Goal: Information Seeking & Learning: Learn about a topic

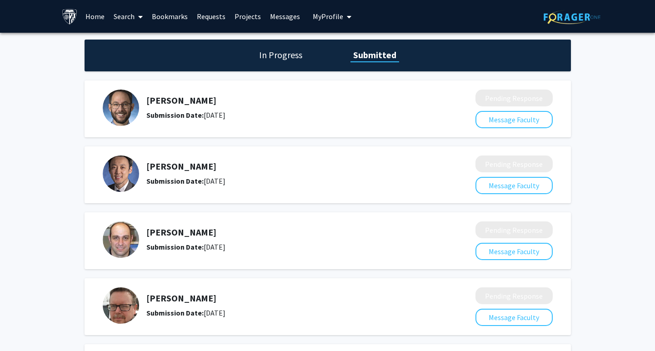
click at [172, 100] on h5 "[PERSON_NAME]" at bounding box center [286, 100] width 281 height 11
click at [132, 105] on img at bounding box center [121, 108] width 36 height 36
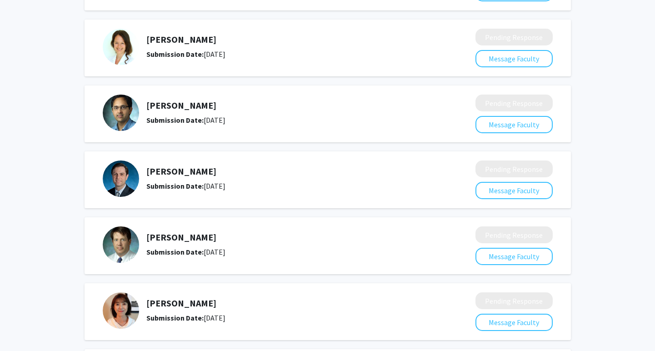
scroll to position [790, 0]
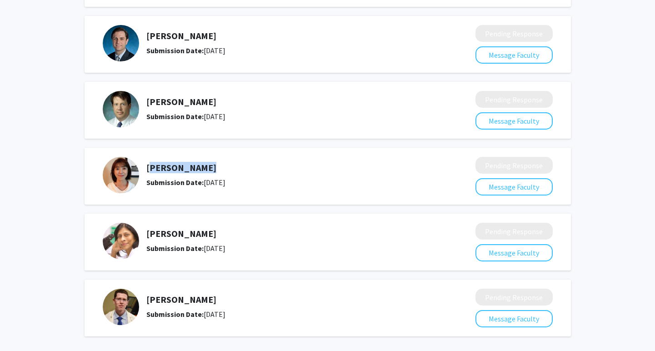
drag, startPoint x: 198, startPoint y: 170, endPoint x: 147, endPoint y: 169, distance: 50.9
click at [147, 169] on h5 "[PERSON_NAME]" at bounding box center [286, 167] width 281 height 11
click at [176, 175] on div "[PERSON_NAME] Submission Date: [DATE]" at bounding box center [286, 174] width 281 height 25
drag, startPoint x: 199, startPoint y: 167, endPoint x: 135, endPoint y: 167, distance: 63.6
click at [135, 167] on div "[PERSON_NAME] Submission Date: [DATE]" at bounding box center [283, 175] width 360 height 36
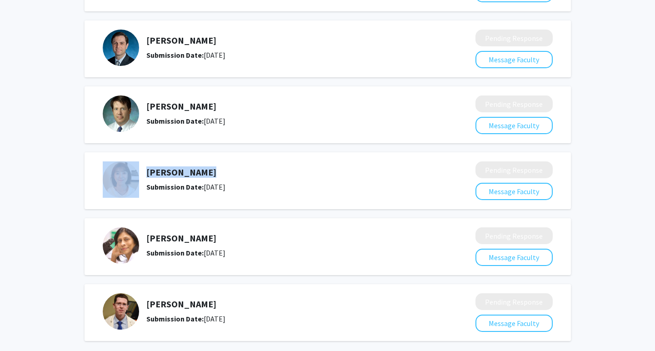
scroll to position [785, 0]
click at [184, 172] on h5 "[PERSON_NAME]" at bounding box center [286, 172] width 281 height 11
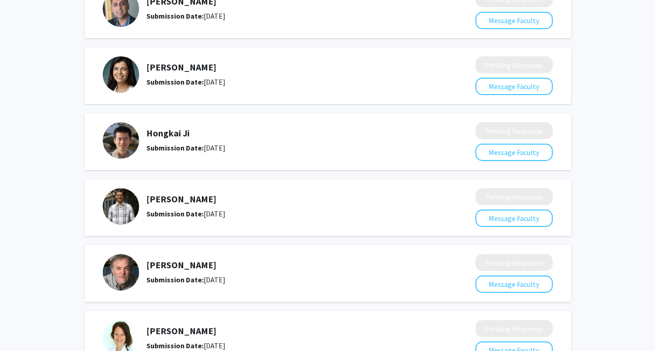
scroll to position [0, 0]
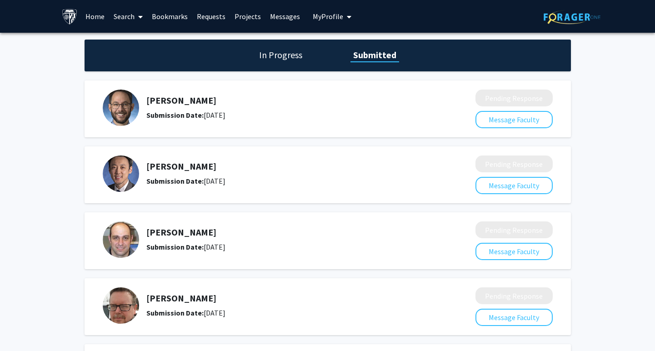
click at [198, 14] on link "Requests" at bounding box center [211, 16] width 38 height 32
click at [210, 18] on link "Requests" at bounding box center [211, 16] width 38 height 32
click at [206, 16] on link "Requests" at bounding box center [211, 16] width 38 height 32
click at [93, 25] on link "Home" at bounding box center [95, 16] width 28 height 32
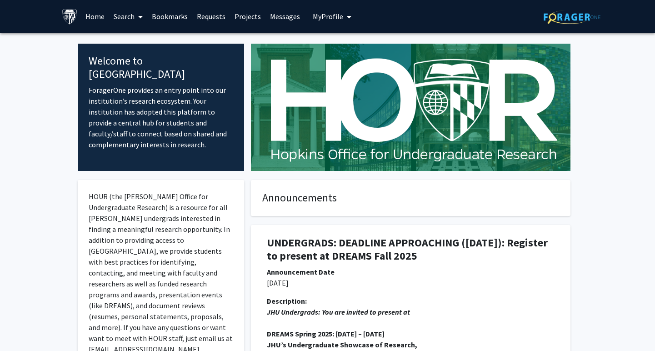
click at [217, 17] on link "Requests" at bounding box center [211, 16] width 38 height 32
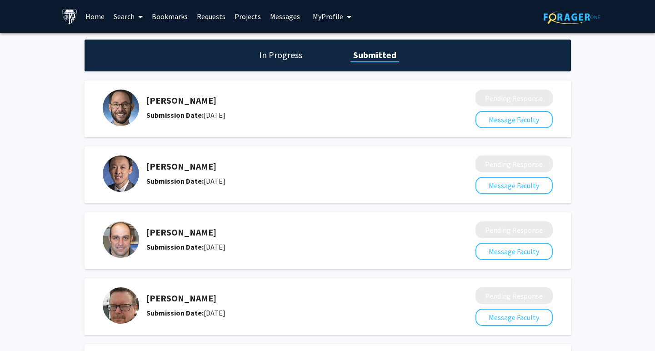
click at [285, 48] on div "In Progress Submitted" at bounding box center [328, 56] width 486 height 32
click at [273, 55] on h1 "In Progress" at bounding box center [280, 55] width 49 height 13
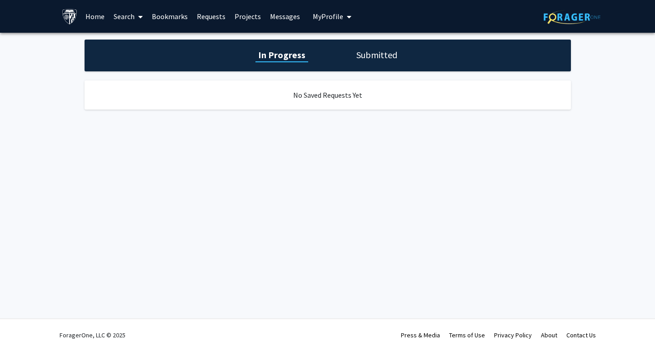
click at [256, 15] on link "Projects" at bounding box center [247, 16] width 35 height 32
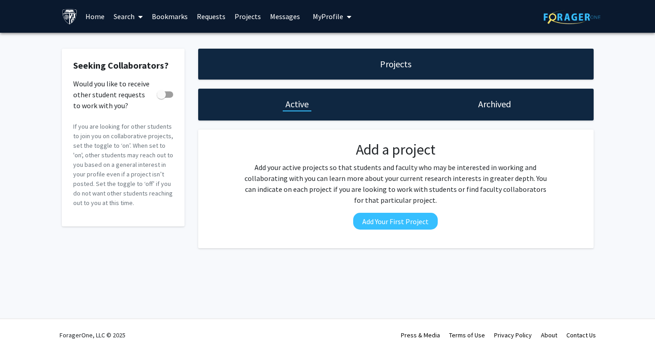
click at [287, 12] on link "Messages" at bounding box center [284, 16] width 39 height 32
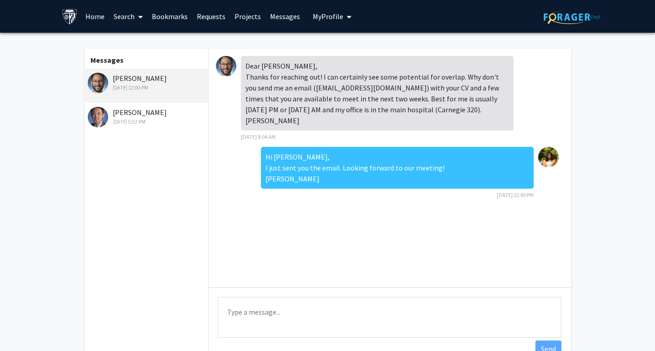
click at [242, 18] on link "Projects" at bounding box center [247, 16] width 35 height 32
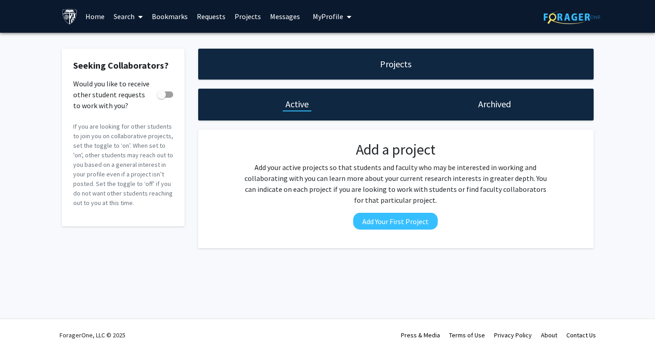
click at [287, 25] on link "Messages" at bounding box center [284, 16] width 39 height 32
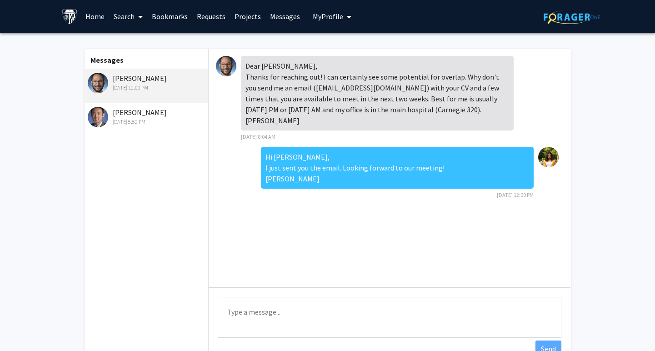
click at [245, 24] on link "Projects" at bounding box center [247, 16] width 35 height 32
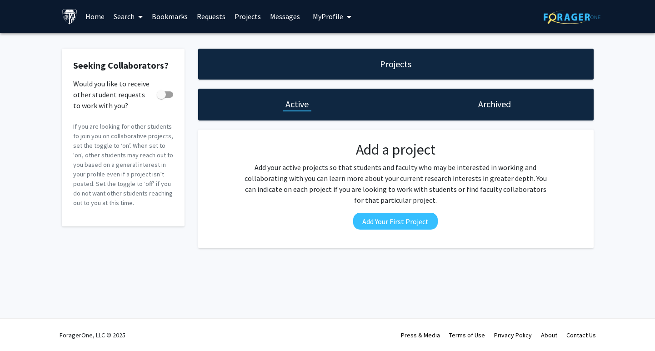
click at [222, 15] on link "Requests" at bounding box center [211, 16] width 38 height 32
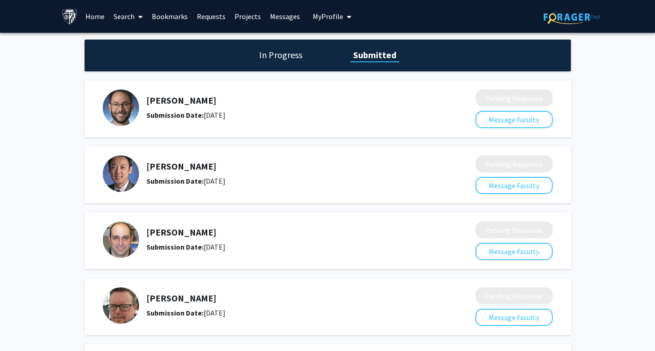
click at [250, 15] on link "Projects" at bounding box center [247, 16] width 35 height 32
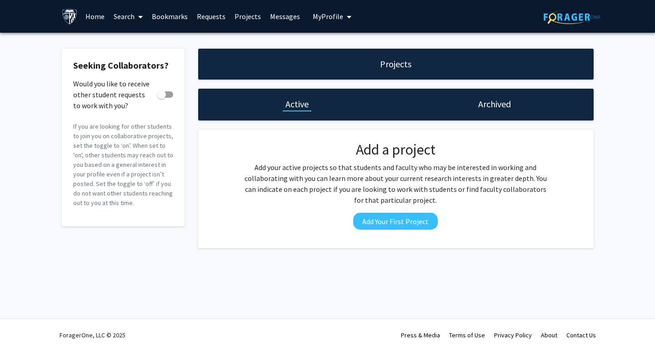
click at [276, 12] on link "Messages" at bounding box center [284, 16] width 39 height 32
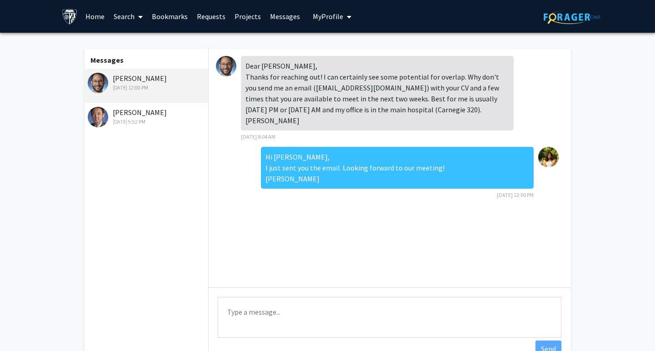
click at [128, 23] on link "Search" at bounding box center [128, 16] width 38 height 32
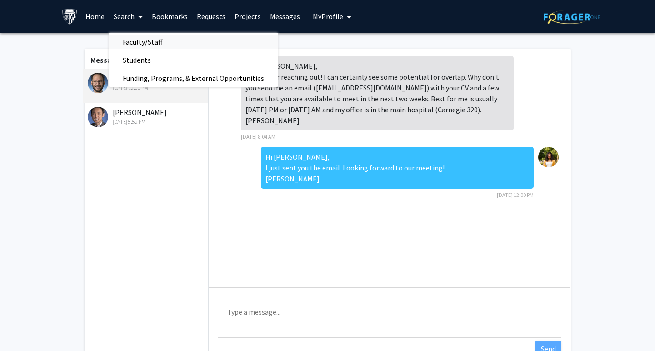
click at [138, 45] on span "Faculty/Staff" at bounding box center [142, 42] width 67 height 18
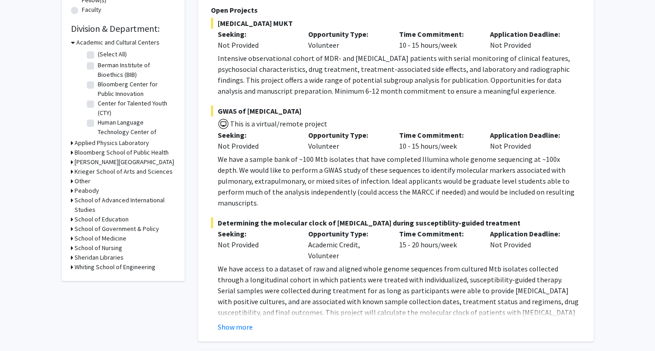
scroll to position [256, 0]
click at [250, 322] on button "Show more" at bounding box center [235, 327] width 35 height 11
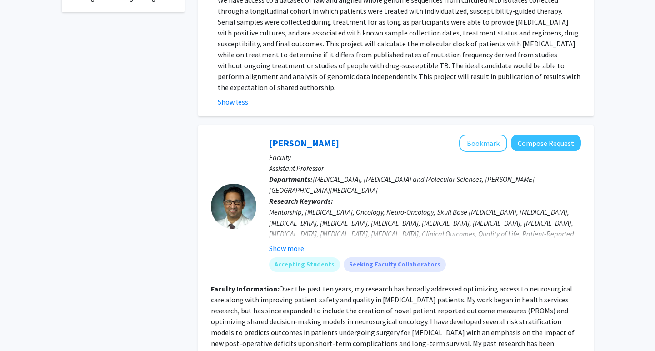
scroll to position [535, 0]
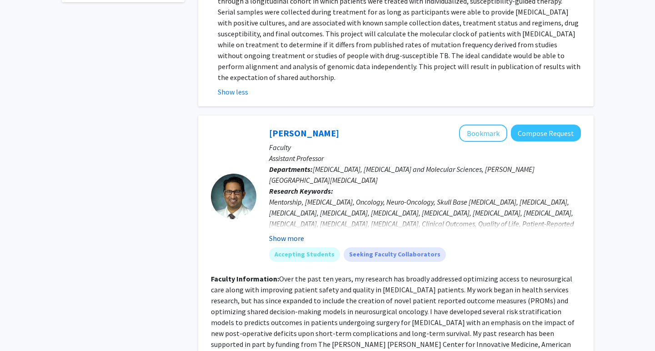
click at [291, 233] on button "Show more" at bounding box center [286, 238] width 35 height 11
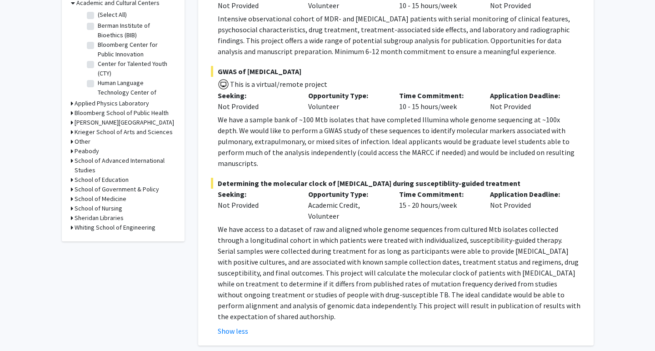
scroll to position [0, 0]
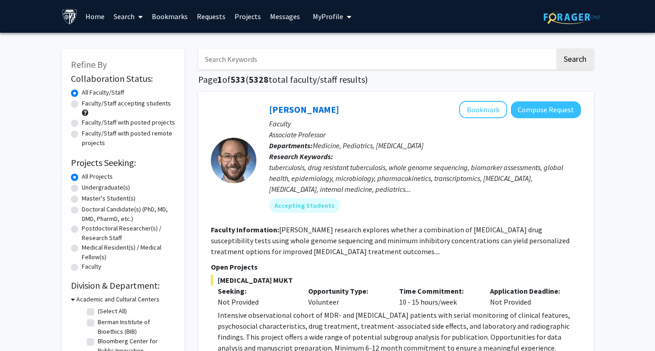
click at [246, 55] on input "Search Keywords" at bounding box center [376, 59] width 357 height 21
type input "bioinformatics"
click at [556, 49] on button "Search" at bounding box center [574, 59] width 37 height 21
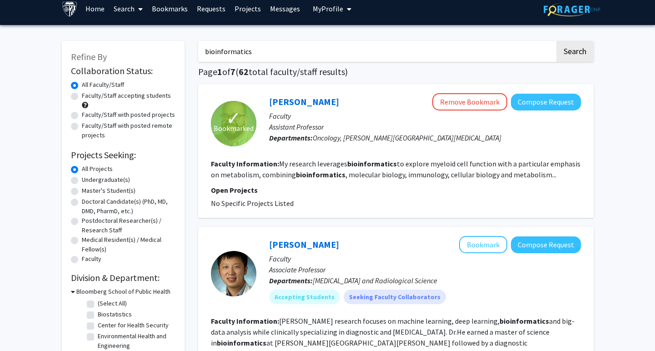
scroll to position [6, 0]
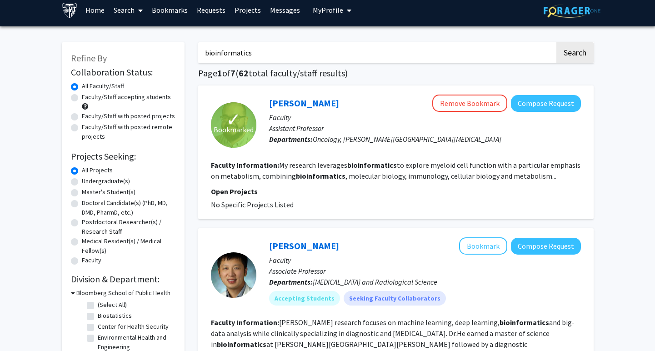
click at [82, 100] on label "Faculty/Staff accepting students" at bounding box center [126, 97] width 89 height 10
click at [82, 98] on input "Faculty/Staff accepting students" at bounding box center [85, 95] width 6 height 6
radio input "true"
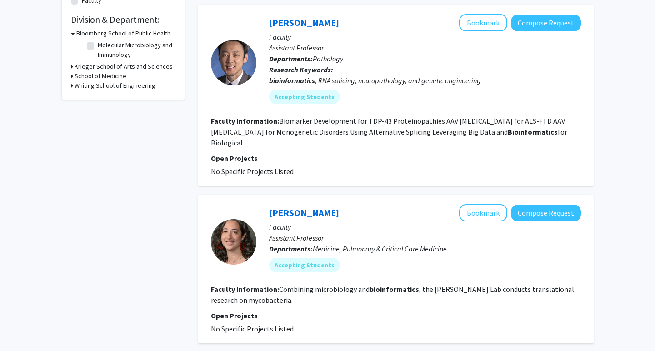
scroll to position [123, 0]
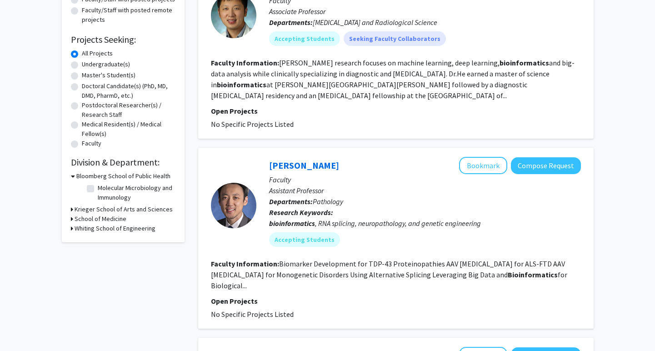
click at [82, 76] on label "Master's Student(s)" at bounding box center [109, 75] width 54 height 10
click at [82, 76] on input "Master's Student(s)" at bounding box center [85, 73] width 6 height 6
radio input "true"
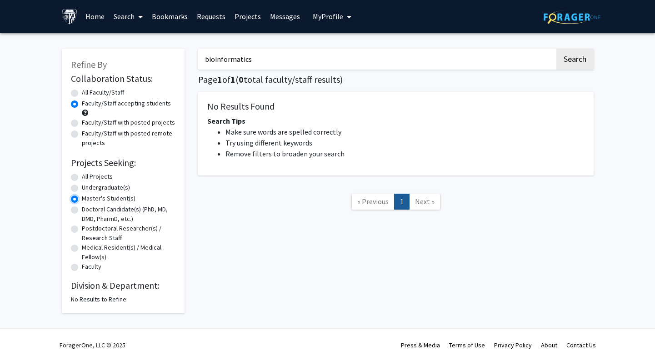
scroll to position [10, 0]
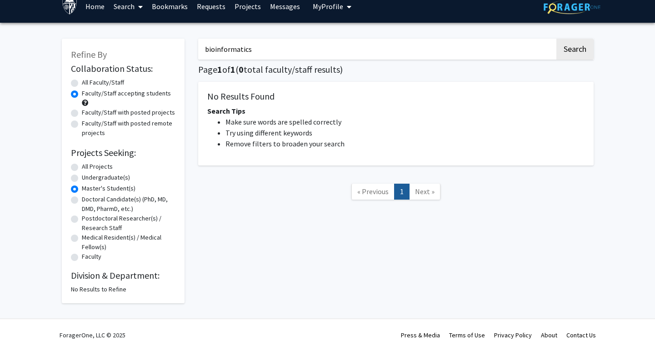
click at [82, 188] on label "Master's Student(s)" at bounding box center [109, 189] width 54 height 10
click at [82, 188] on input "Master's Student(s)" at bounding box center [85, 187] width 6 height 6
click at [82, 164] on label "All Projects" at bounding box center [97, 167] width 31 height 10
click at [82, 164] on input "All Projects" at bounding box center [85, 165] width 6 height 6
radio input "true"
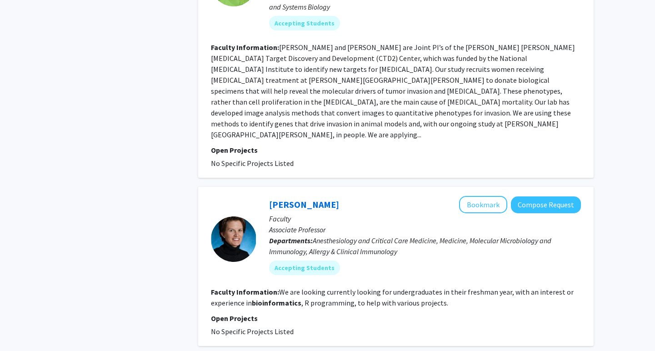
scroll to position [1662, 0]
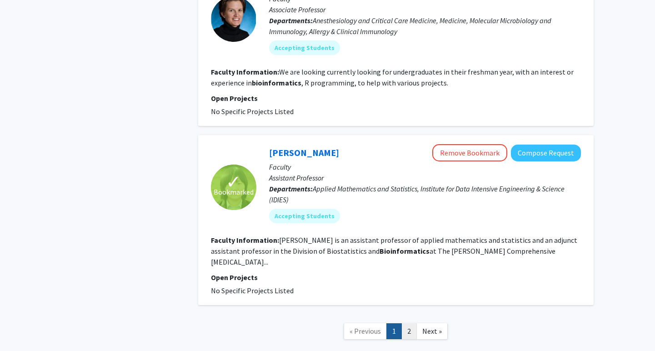
click at [411, 323] on link "2" at bounding box center [408, 331] width 15 height 16
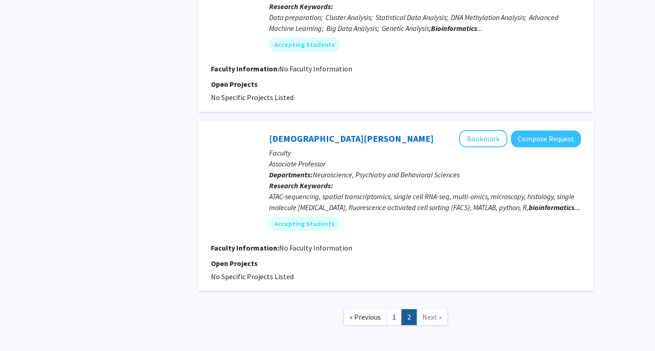
scroll to position [1053, 0]
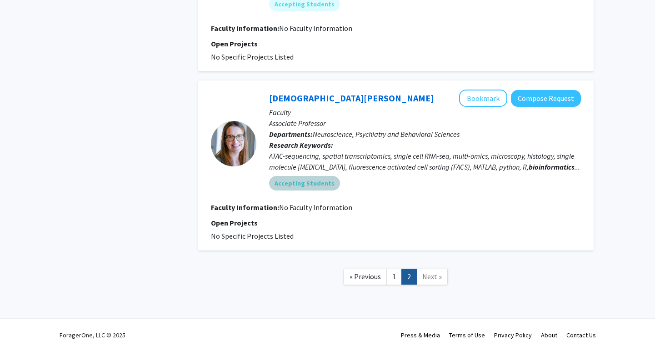
drag, startPoint x: 352, startPoint y: 181, endPoint x: 265, endPoint y: 180, distance: 86.8
click at [265, 180] on div "[PERSON_NAME] Bookmark Compose Request Faculty Associate Professor Departments:…" at bounding box center [418, 144] width 325 height 108
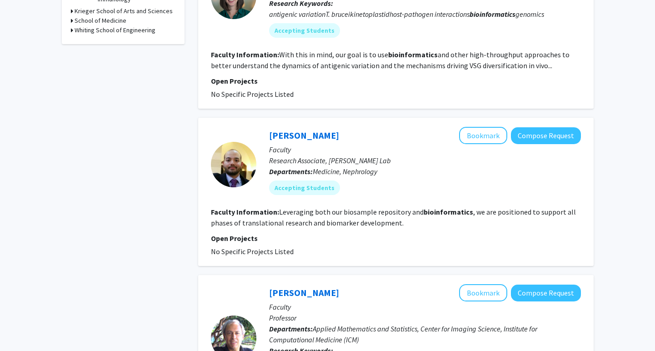
scroll to position [0, 0]
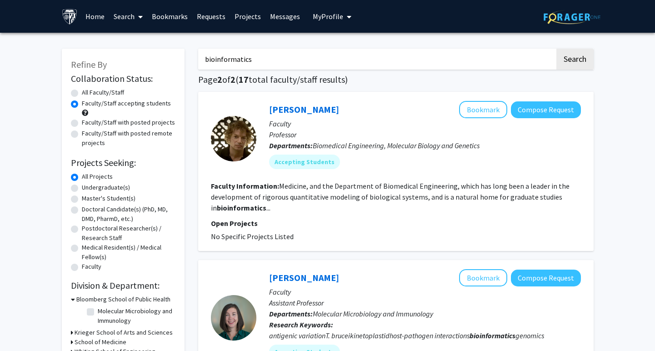
drag, startPoint x: 252, startPoint y: 57, endPoint x: 184, endPoint y: 57, distance: 68.6
type input "[PERSON_NAME]"
click at [556, 49] on button "Search" at bounding box center [574, 59] width 37 height 21
radio input "true"
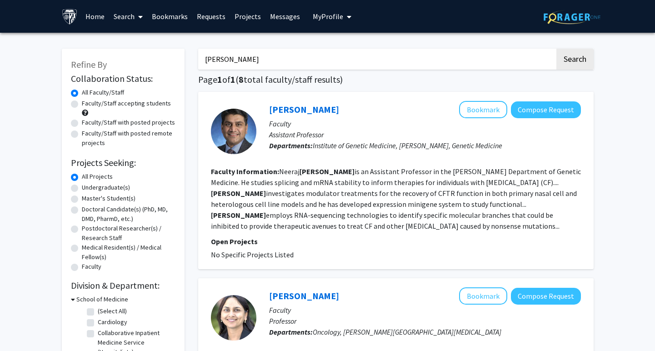
scroll to position [161, 0]
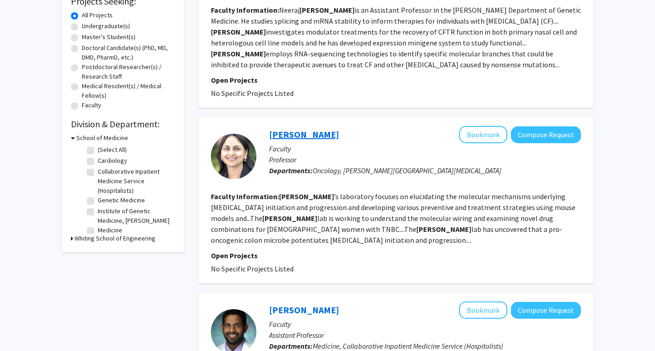
click at [308, 130] on link "[PERSON_NAME]" at bounding box center [304, 134] width 70 height 11
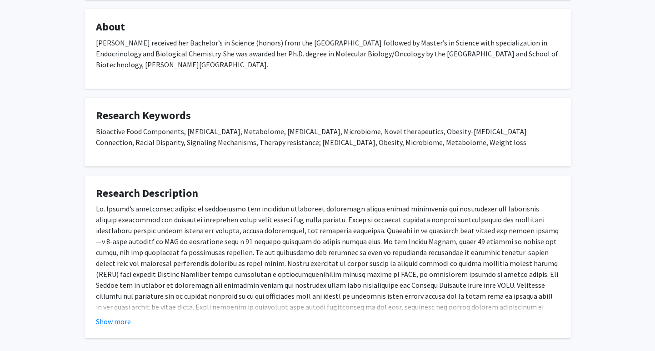
scroll to position [185, 0]
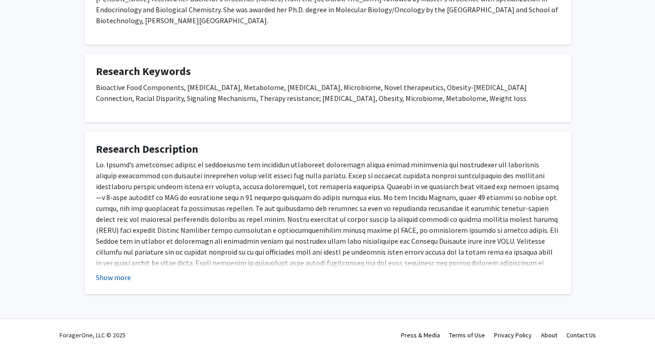
click at [115, 279] on button "Show more" at bounding box center [113, 277] width 35 height 11
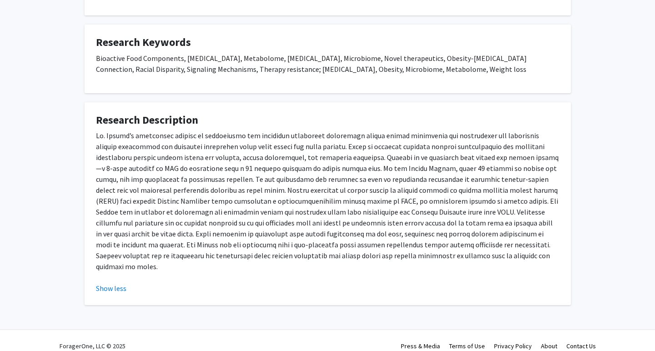
scroll to position [0, 0]
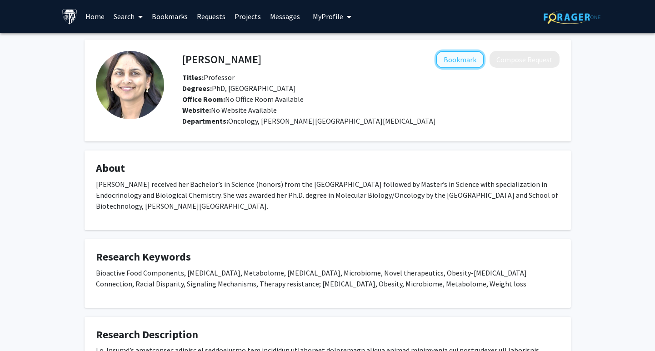
click at [480, 60] on button "Bookmark" at bounding box center [460, 59] width 48 height 17
click at [117, 20] on link "Search" at bounding box center [128, 16] width 38 height 32
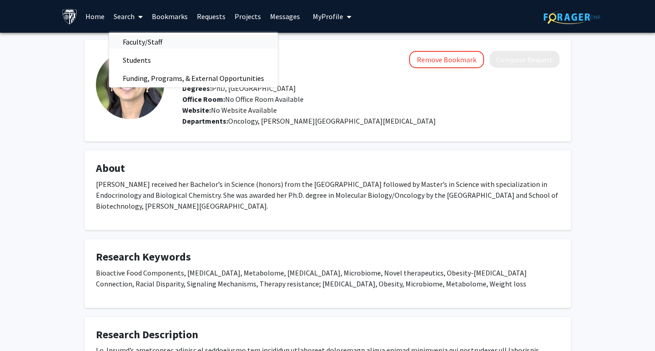
click at [136, 42] on span "Faculty/Staff" at bounding box center [142, 42] width 67 height 18
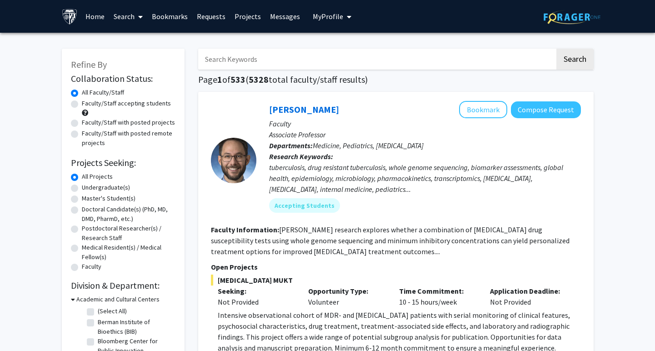
click at [221, 63] on input "Search Keywords" at bounding box center [376, 59] width 357 height 21
type input "vasan"
click at [556, 49] on button "Search" at bounding box center [574, 59] width 37 height 21
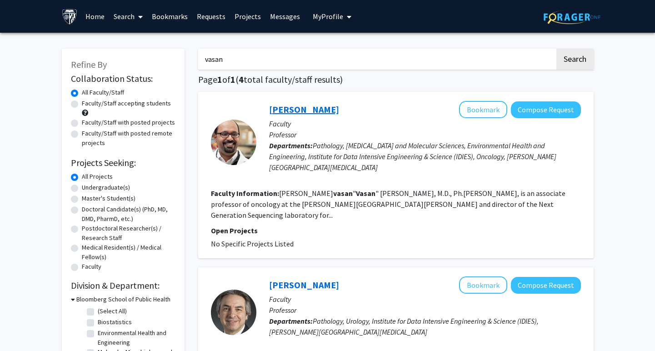
click at [296, 115] on link "[PERSON_NAME]" at bounding box center [304, 109] width 70 height 11
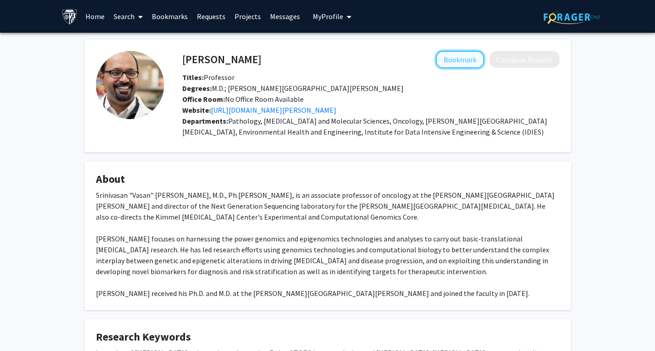
click at [455, 66] on button "Bookmark" at bounding box center [460, 59] width 48 height 17
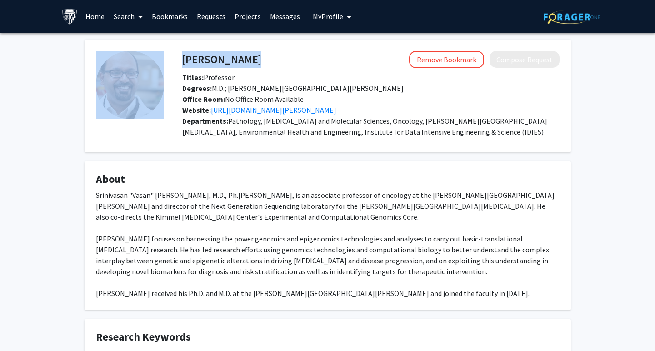
drag, startPoint x: 311, startPoint y: 58, endPoint x: 143, endPoint y: 57, distance: 168.6
click at [143, 57] on fg-card-body "[PERSON_NAME] Remove Bookmark Compose Request Titles: Professor Degrees: M.D.; …" at bounding box center [328, 96] width 464 height 90
copy fg-card-body "[PERSON_NAME]"
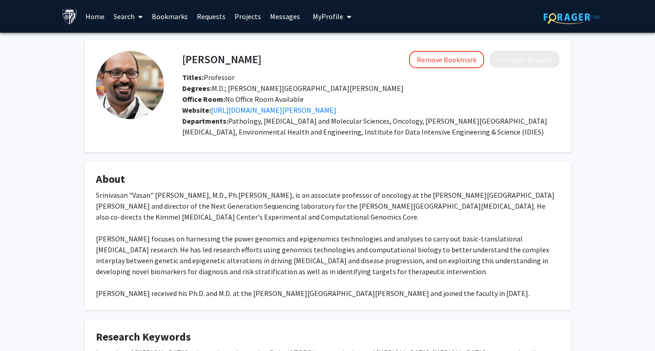
click at [124, 20] on link "Search" at bounding box center [128, 16] width 38 height 32
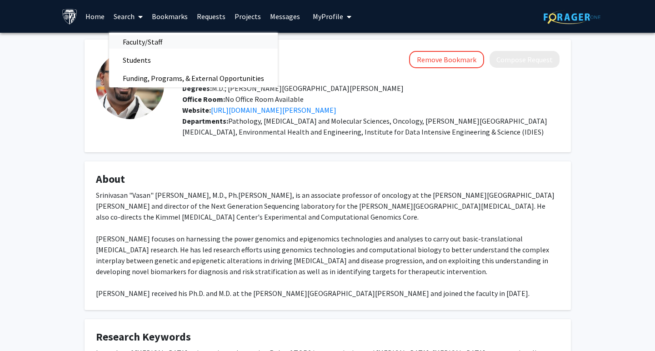
click at [145, 46] on span "Faculty/Staff" at bounding box center [142, 42] width 67 height 18
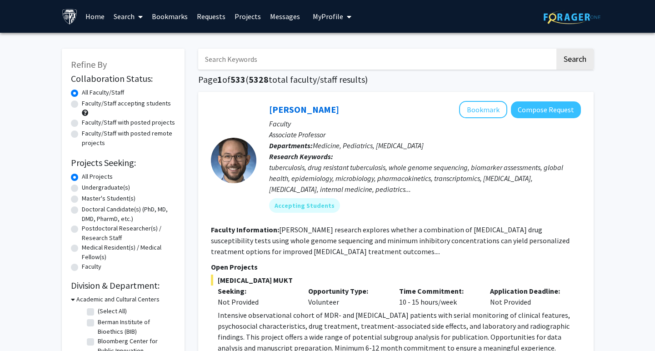
click at [226, 62] on input "Search Keywords" at bounding box center [376, 59] width 357 height 21
type input "[PERSON_NAME]"
click at [556, 49] on button "Search" at bounding box center [574, 59] width 37 height 21
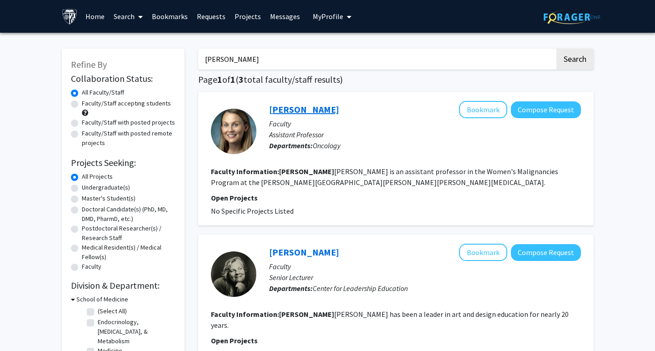
click at [287, 107] on link "[PERSON_NAME]" at bounding box center [304, 109] width 70 height 11
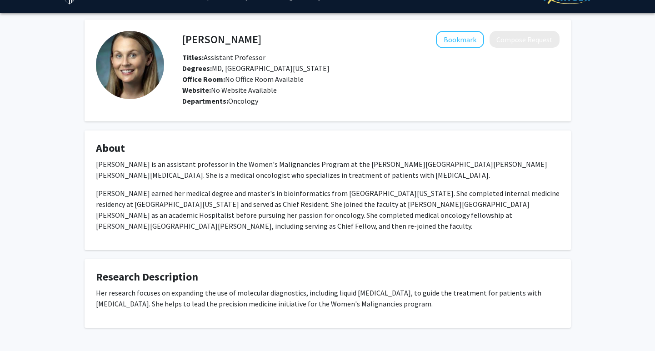
scroll to position [23, 0]
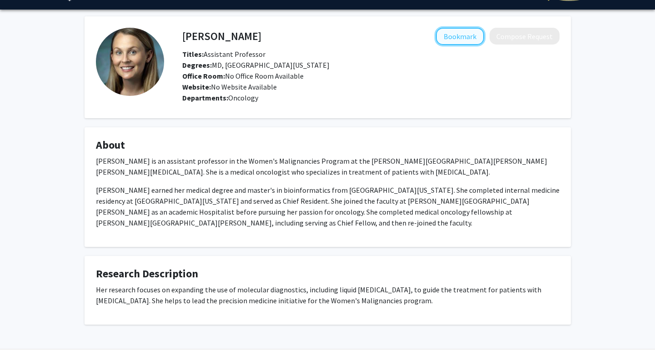
click at [460, 38] on button "Bookmark" at bounding box center [460, 36] width 48 height 17
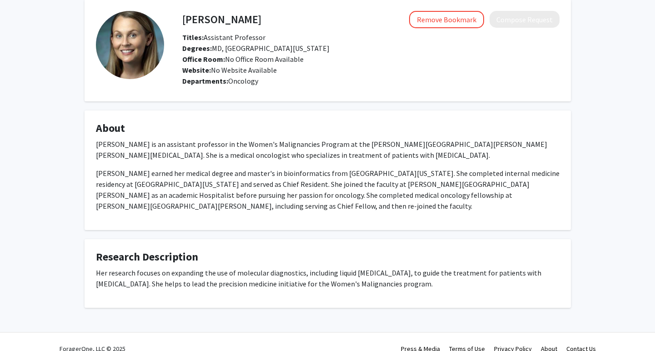
scroll to position [41, 0]
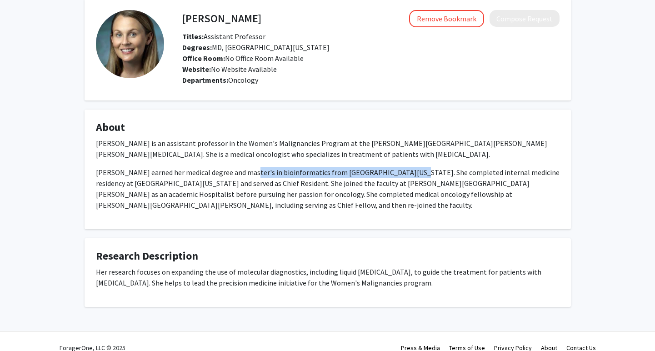
drag, startPoint x: 245, startPoint y: 170, endPoint x: 393, endPoint y: 177, distance: 148.3
click at [393, 177] on p "[PERSON_NAME] earned her medical degree and master's in bioinformatics from [GE…" at bounding box center [328, 189] width 464 height 44
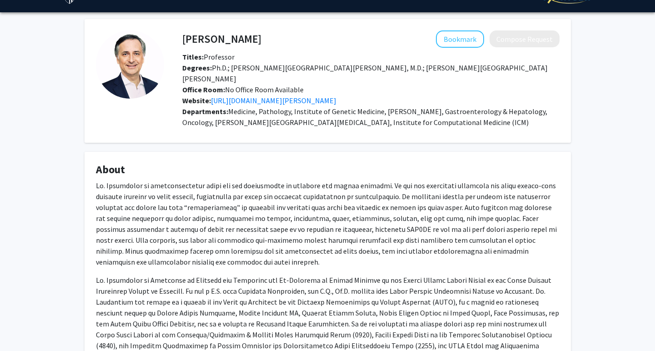
scroll to position [12, 0]
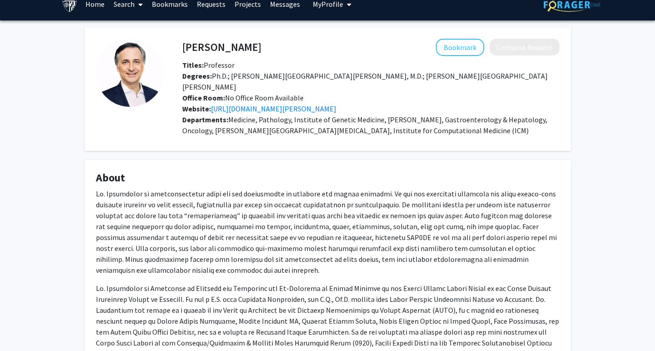
drag, startPoint x: 262, startPoint y: 53, endPoint x: 171, endPoint y: 53, distance: 91.4
click at [171, 53] on div "Victor Velculescu Bookmark Compose Request Titles: Professor Degrees: Ph.D.; Jo…" at bounding box center [361, 89] width 395 height 101
click at [249, 260] on p at bounding box center [328, 231] width 464 height 87
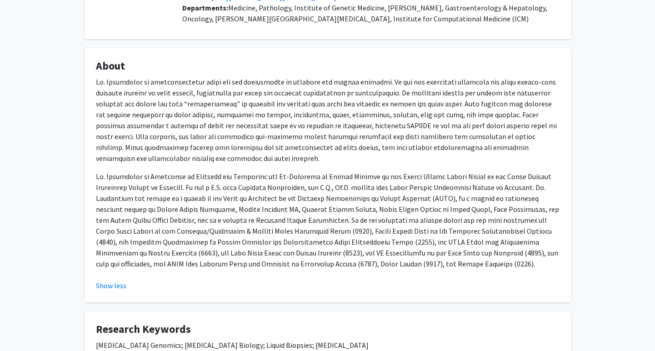
scroll to position [0, 0]
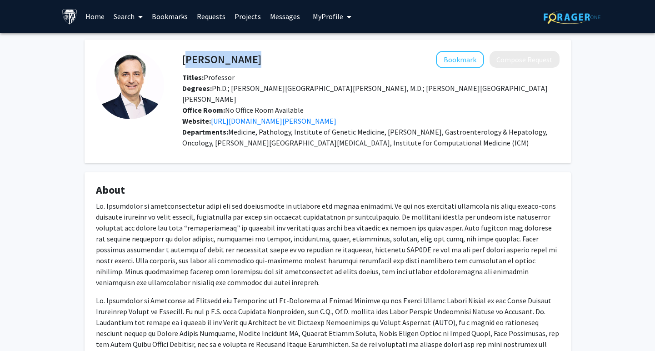
drag, startPoint x: 272, startPoint y: 63, endPoint x: 184, endPoint y: 62, distance: 88.6
click at [184, 62] on div "Victor Velculescu Bookmark Compose Request" at bounding box center [370, 59] width 391 height 17
copy h4 "Victor Velculescu"
